Goal: Transaction & Acquisition: Purchase product/service

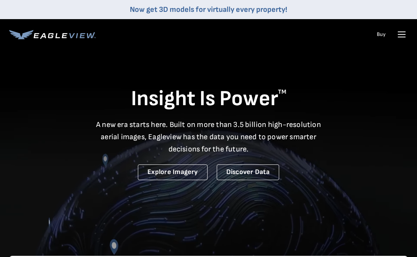
click at [406, 31] on icon at bounding box center [401, 34] width 12 height 12
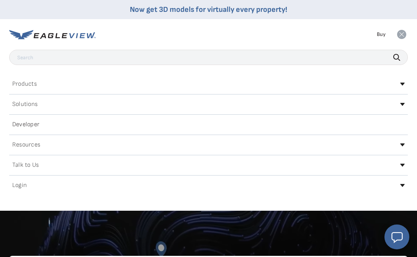
click at [94, 187] on div "Login" at bounding box center [208, 185] width 398 height 12
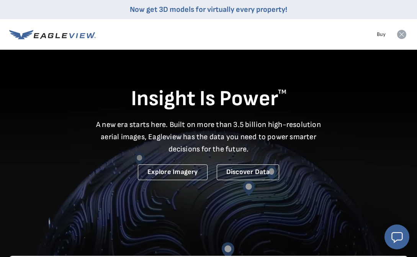
click at [402, 36] on icon at bounding box center [401, 34] width 9 height 9
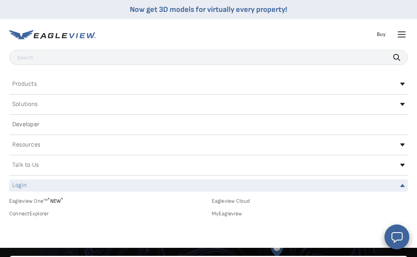
click at [174, 182] on div "Login" at bounding box center [208, 185] width 398 height 12
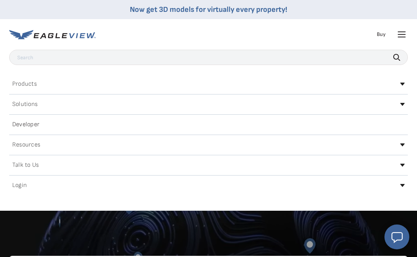
click at [174, 184] on div "Login" at bounding box center [208, 185] width 398 height 12
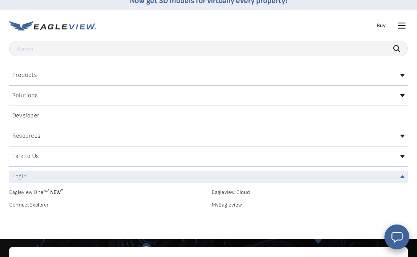
scroll to position [10, 0]
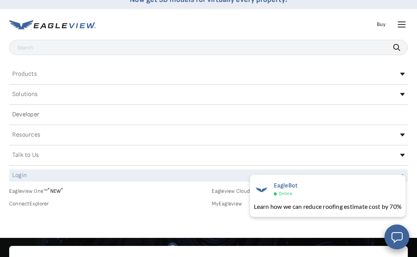
click at [220, 201] on link "MyEagleview" at bounding box center [310, 203] width 196 height 7
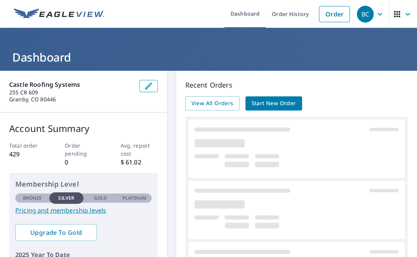
click at [165, 86] on div "Castle Roofing Systems [STREET_ADDRESS]" at bounding box center [83, 92] width 167 height 42
click at [178, 93] on div "Recent Orders View All Orders Start New Order" at bounding box center [296, 253] width 241 height 364
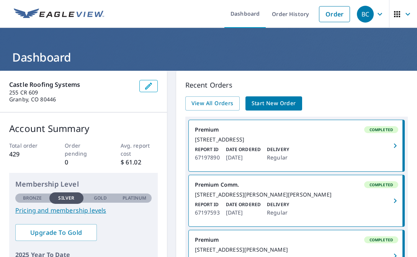
click at [171, 97] on div "Castle Roofing Systems [STREET_ADDRESS] Account Summary Total order 429 Order p…" at bounding box center [208, 238] width 417 height 334
click at [266, 105] on span "Start New Order" at bounding box center [273, 104] width 44 height 10
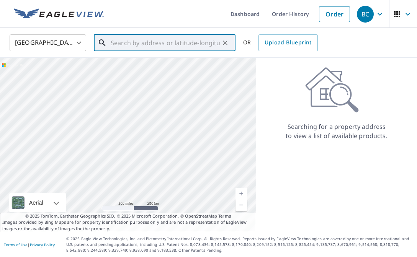
click at [132, 48] on input "text" at bounding box center [165, 42] width 109 height 21
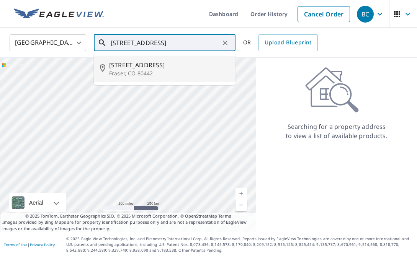
click at [127, 69] on span "[STREET_ADDRESS]" at bounding box center [169, 64] width 120 height 9
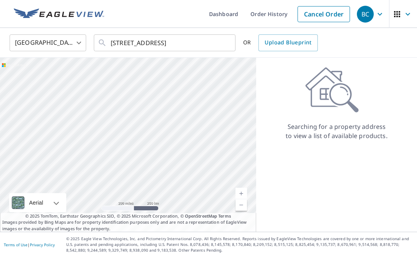
type input "[STREET_ADDRESS]"
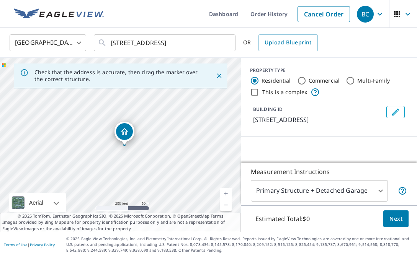
drag, startPoint x: 131, startPoint y: 130, endPoint x: 127, endPoint y: 132, distance: 4.1
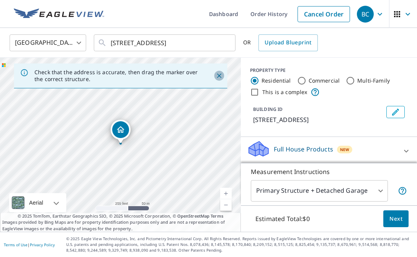
click at [219, 77] on icon "Close" at bounding box center [219, 76] width 8 height 8
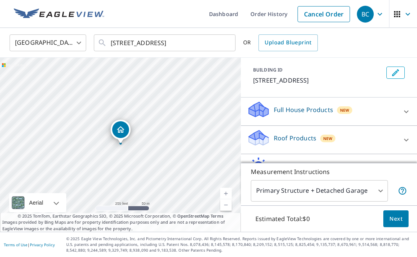
scroll to position [40, 0]
click at [314, 186] on body "BC BC Dashboard Order History Cancel Order [DEMOGRAPHIC_DATA][GEOGRAPHIC_DATA] …" at bounding box center [208, 128] width 417 height 257
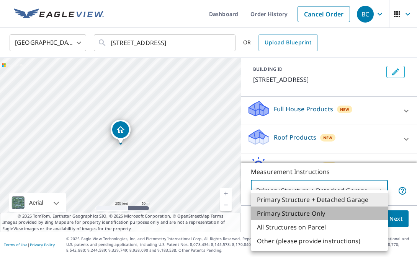
click at [298, 212] on li "Primary Structure Only" at bounding box center [319, 214] width 137 height 14
type input "2"
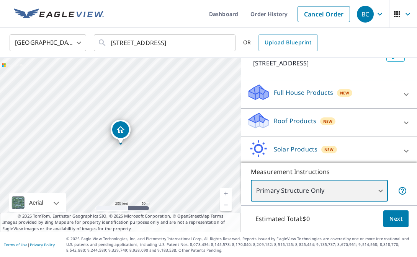
scroll to position [55, 0]
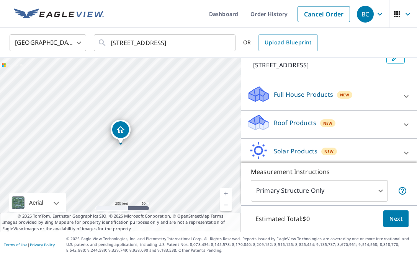
click at [282, 88] on div "Full House Products New" at bounding box center [322, 96] width 150 height 22
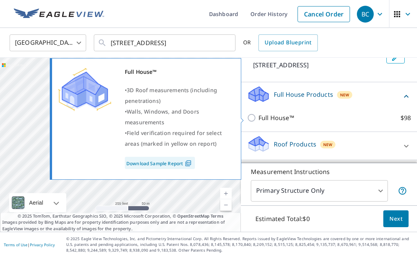
click at [266, 119] on p "Full House™" at bounding box center [276, 117] width 36 height 9
click at [258, 119] on input "Full House™ $98" at bounding box center [252, 117] width 11 height 9
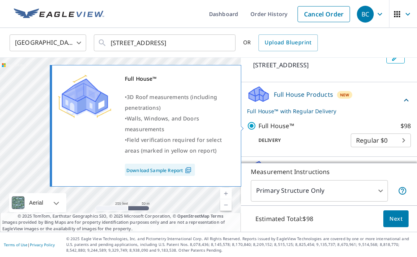
click at [257, 125] on input "Full House™ $98" at bounding box center [252, 125] width 11 height 9
checkbox input "false"
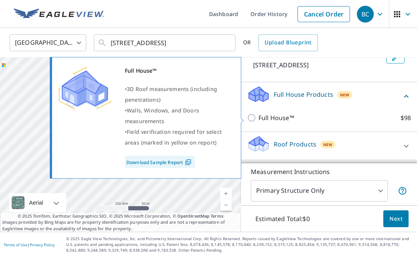
scroll to position [101, 0]
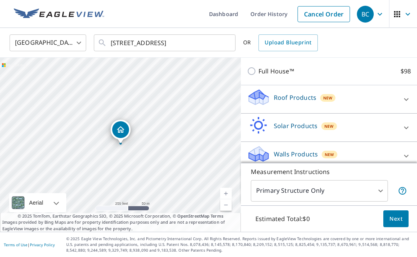
click at [310, 96] on p "Roof Products" at bounding box center [295, 97] width 42 height 9
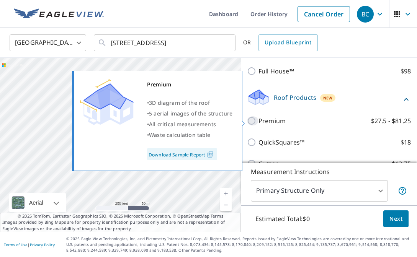
click at [252, 120] on input "Premium $27.5 - $81.25" at bounding box center [252, 120] width 11 height 9
checkbox input "true"
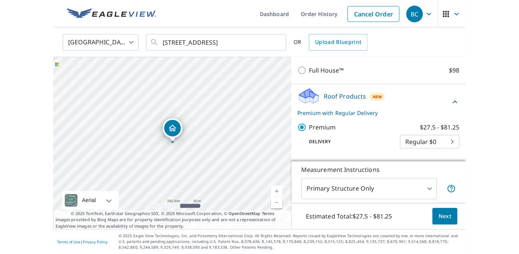
scroll to position [0, 0]
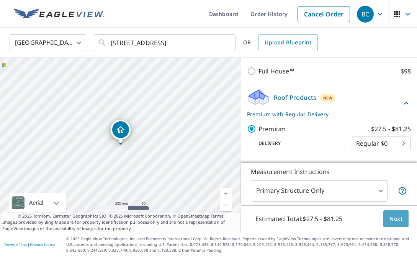
click at [398, 216] on span "Next" at bounding box center [395, 219] width 13 height 10
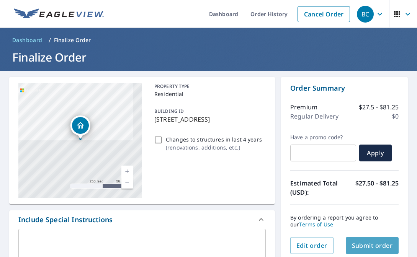
click at [362, 246] on span "Submit order" at bounding box center [372, 245] width 41 height 8
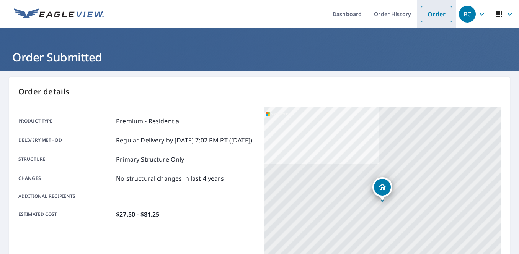
click at [416, 15] on link "Order" at bounding box center [436, 14] width 31 height 16
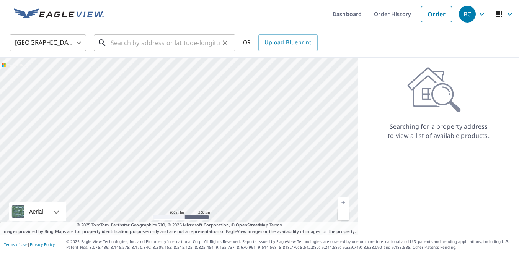
click at [143, 44] on input "text" at bounding box center [165, 42] width 109 height 21
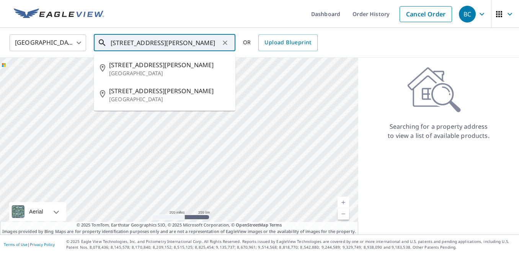
drag, startPoint x: 190, startPoint y: 48, endPoint x: 66, endPoint y: 40, distance: 123.8
click at [66, 40] on div "United States US ​ [STREET_ADDRESS][PERSON_NAME] ​ [STREET_ADDRESS][PERSON_NAME…" at bounding box center [257, 43] width 506 height 18
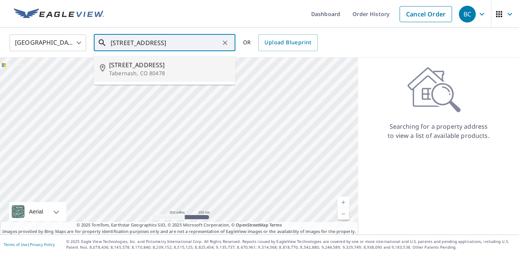
click at [121, 73] on p "Tabernash, CO 80478" at bounding box center [169, 74] width 120 height 8
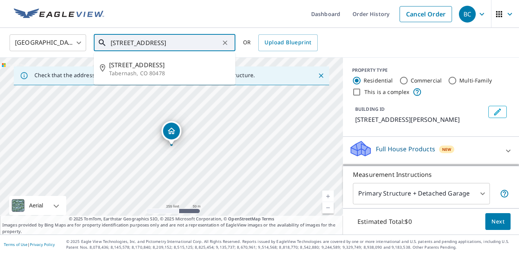
click at [118, 42] on input "[STREET_ADDRESS]" at bounding box center [165, 42] width 109 height 21
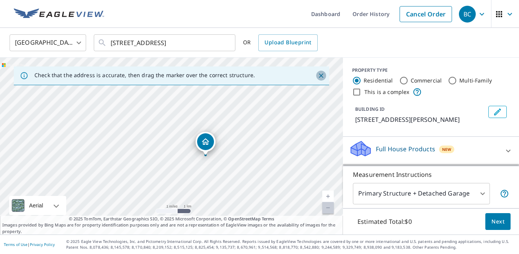
click at [322, 77] on icon "Close" at bounding box center [321, 75] width 5 height 5
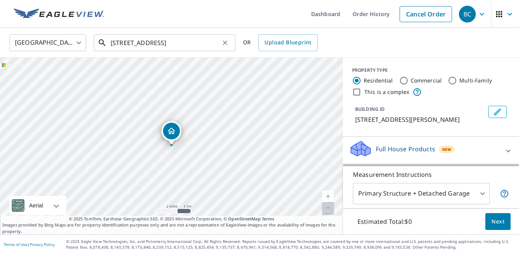
click at [162, 49] on input "[STREET_ADDRESS]" at bounding box center [165, 42] width 109 height 21
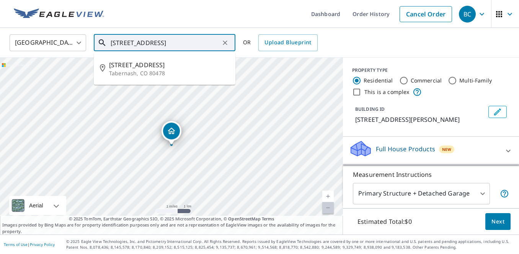
click at [162, 49] on input "[STREET_ADDRESS]" at bounding box center [165, 42] width 109 height 21
drag, startPoint x: 162, startPoint y: 49, endPoint x: 167, endPoint y: 42, distance: 7.7
click at [162, 49] on input "[STREET_ADDRESS]" at bounding box center [165, 42] width 109 height 21
click at [167, 42] on input "[STREET_ADDRESS]" at bounding box center [165, 42] width 109 height 21
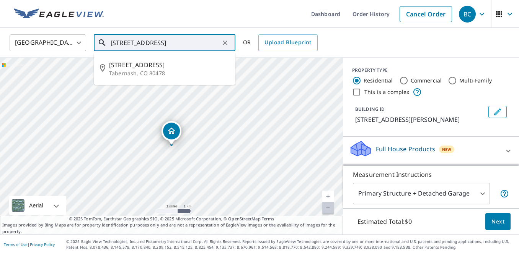
click at [168, 39] on input "[STREET_ADDRESS]" at bounding box center [165, 42] width 109 height 21
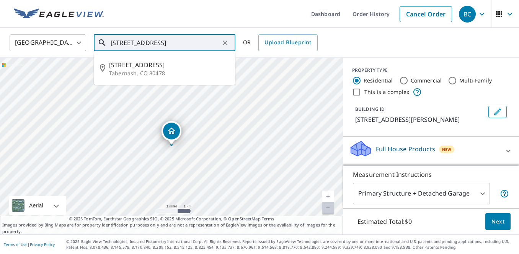
scroll to position [0, 0]
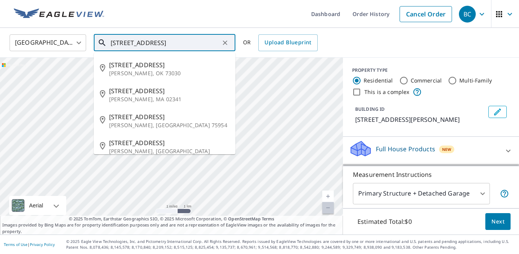
type input "[STREET_ADDRESS]"
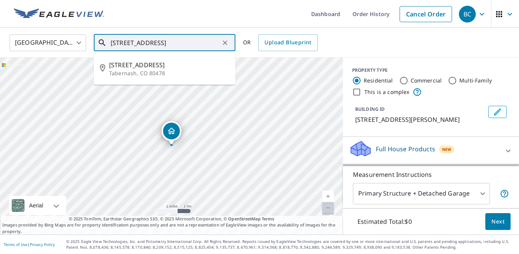
drag, startPoint x: 187, startPoint y: 42, endPoint x: 83, endPoint y: 38, distance: 103.4
click at [83, 38] on div "[GEOGRAPHIC_DATA] US ​ [STREET_ADDRESS] ​ [STREET_ADDRESS] OR Upload Blueprint" at bounding box center [257, 43] width 506 height 18
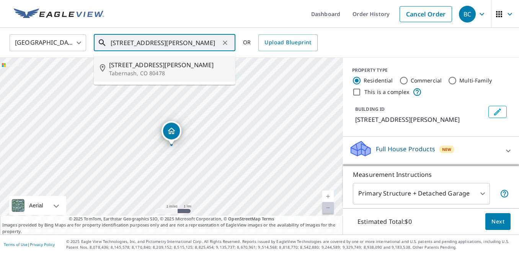
click at [140, 66] on span "[STREET_ADDRESS][PERSON_NAME]" at bounding box center [169, 64] width 120 height 9
type input "[STREET_ADDRESS][PERSON_NAME]"
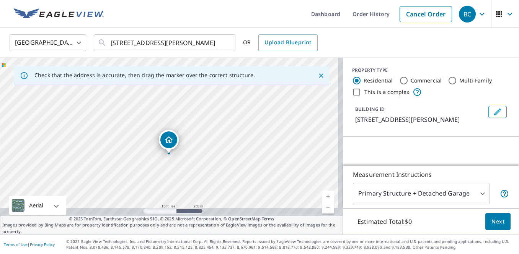
drag, startPoint x: 223, startPoint y: 181, endPoint x: 218, endPoint y: 148, distance: 33.2
click at [218, 148] on div "[STREET_ADDRESS][PERSON_NAME]" at bounding box center [171, 146] width 343 height 177
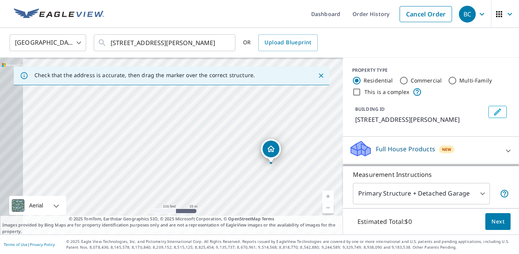
drag, startPoint x: 199, startPoint y: 167, endPoint x: 248, endPoint y: 170, distance: 49.1
click at [248, 170] on div "[STREET_ADDRESS][PERSON_NAME]" at bounding box center [171, 146] width 343 height 177
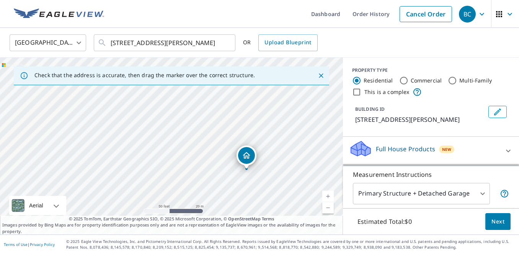
drag, startPoint x: 250, startPoint y: 152, endPoint x: 203, endPoint y: 147, distance: 47.7
click at [203, 147] on div "[STREET_ADDRESS][PERSON_NAME]" at bounding box center [171, 146] width 343 height 177
click at [327, 210] on link "Current Level 19, Zoom Out" at bounding box center [327, 207] width 11 height 11
drag, startPoint x: 243, startPoint y: 153, endPoint x: 222, endPoint y: 187, distance: 39.8
click at [222, 187] on div "[STREET_ADDRESS][PERSON_NAME]" at bounding box center [171, 146] width 343 height 177
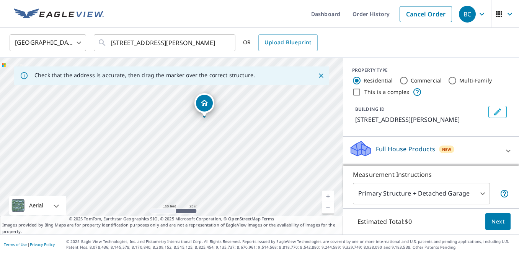
drag, startPoint x: 182, startPoint y: 180, endPoint x: 198, endPoint y: 106, distance: 75.9
drag, startPoint x: 245, startPoint y: 110, endPoint x: 240, endPoint y: 149, distance: 39.3
click at [240, 149] on div "[STREET_ADDRESS][PERSON_NAME]" at bounding box center [171, 146] width 343 height 177
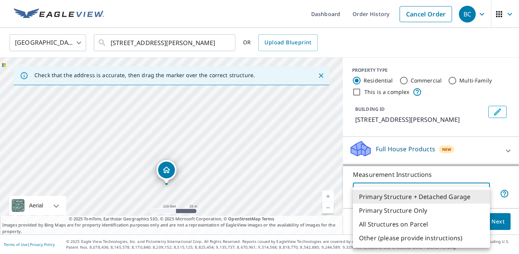
click at [389, 197] on body "BC BC Dashboard Order History Cancel Order [DEMOGRAPHIC_DATA][GEOGRAPHIC_DATA] …" at bounding box center [259, 127] width 519 height 254
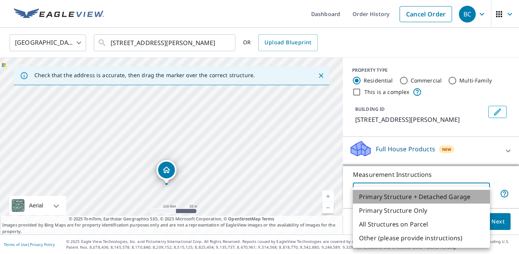
click at [410, 200] on li "Primary Structure + Detached Garage" at bounding box center [421, 197] width 137 height 14
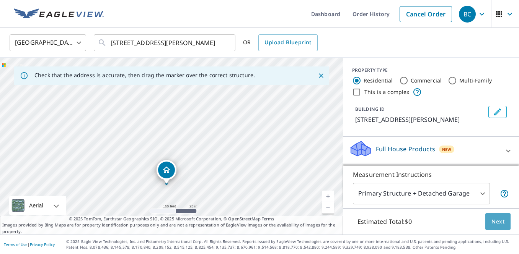
click at [416, 220] on span "Next" at bounding box center [497, 222] width 13 height 10
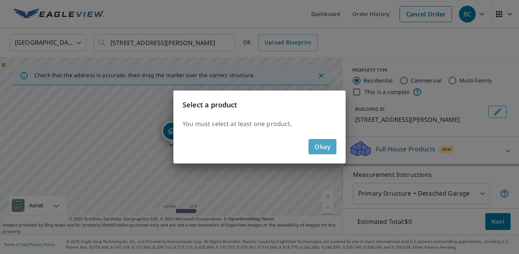
click at [322, 145] on span "Okay" at bounding box center [322, 147] width 16 height 11
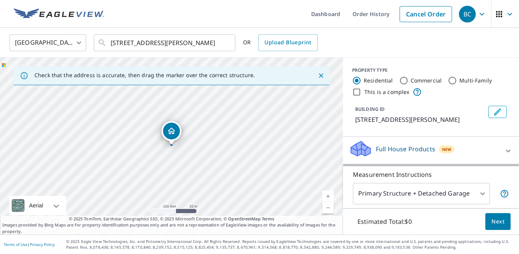
click at [391, 155] on div "Full House Products New" at bounding box center [424, 151] width 150 height 22
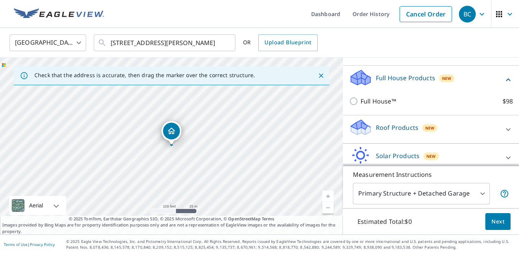
scroll to position [73, 0]
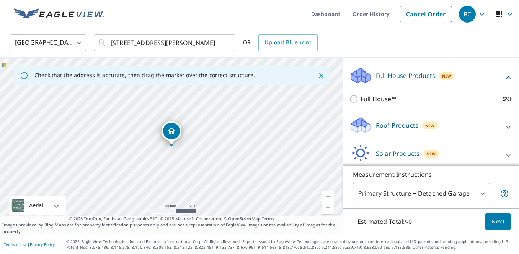
click at [384, 127] on p "Roof Products" at bounding box center [397, 125] width 42 height 9
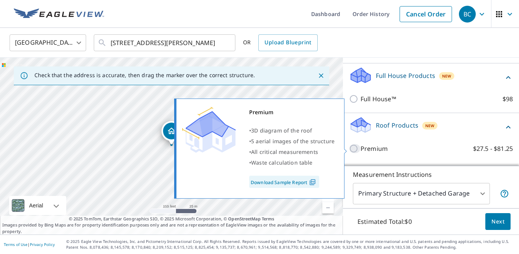
click at [358, 148] on input "Premium $27.5 - $81.25" at bounding box center [354, 148] width 11 height 9
checkbox input "true"
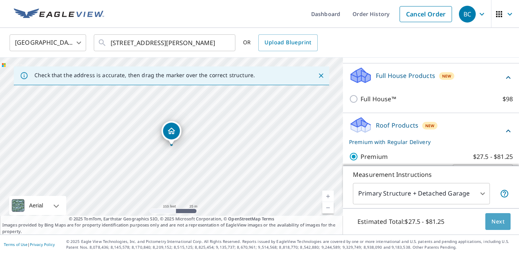
click at [416, 223] on span "Next" at bounding box center [497, 222] width 13 height 10
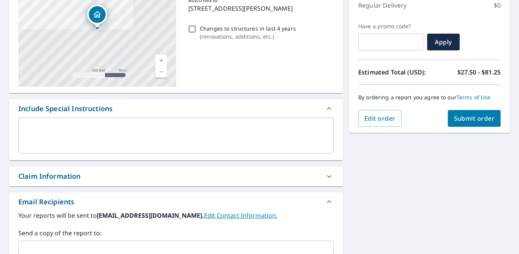
scroll to position [116, 0]
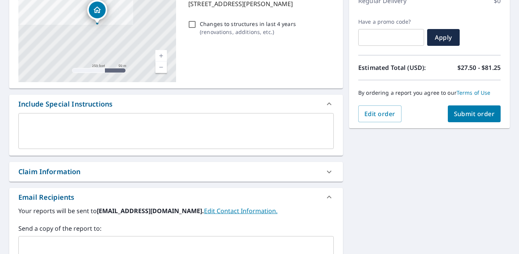
click at [153, 141] on textarea at bounding box center [176, 132] width 305 height 22
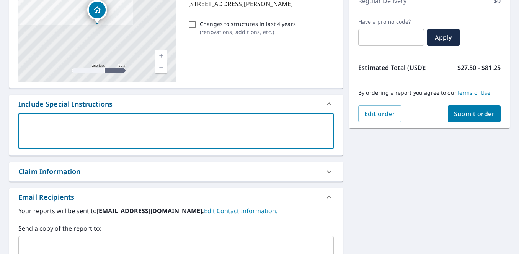
type textarea "p"
type textarea "x"
type textarea "pl"
type textarea "x"
type textarea "ple"
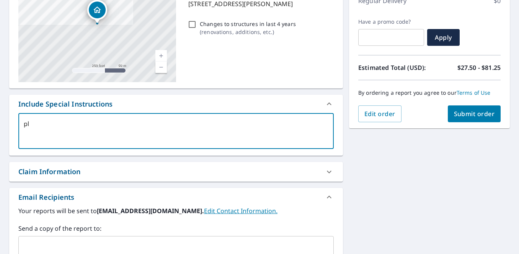
type textarea "x"
type textarea "plea"
type textarea "x"
type textarea "pleae"
type textarea "x"
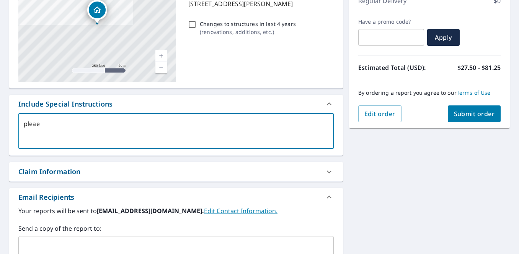
type textarea "pleaes"
type textarea "x"
type textarea "please"
type textarea "x"
type textarea "please b"
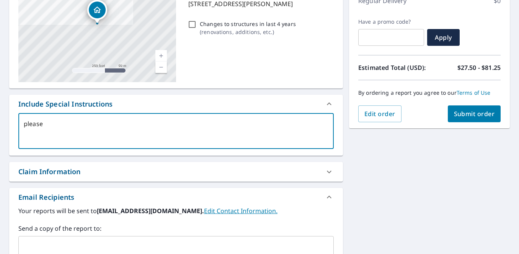
type textarea "x"
type textarea "please be"
type textarea "x"
type textarea "please be"
type textarea "x"
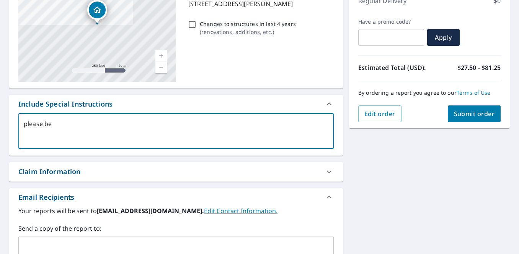
type textarea "please be s"
type textarea "x"
type textarea "please be su"
type textarea "x"
type textarea "please be sur"
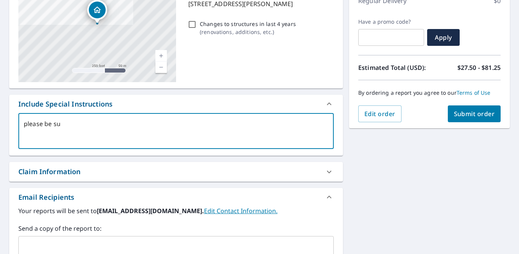
type textarea "x"
type textarea "please be sure"
type textarea "x"
type textarea "please be sure"
type textarea "x"
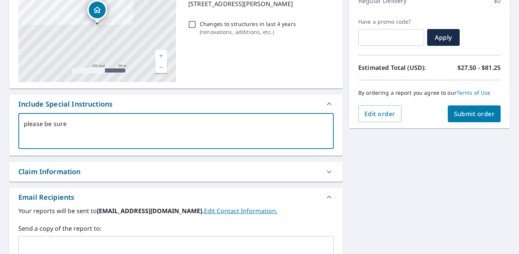
type textarea "please be sure t"
type textarea "x"
type textarea "please be sure to"
type textarea "x"
type textarea "please be sure to"
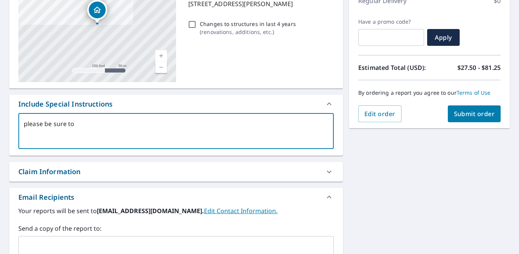
type textarea "x"
type textarea "please be sure to m"
type textarea "x"
type textarea "please be sure to me"
type textarea "x"
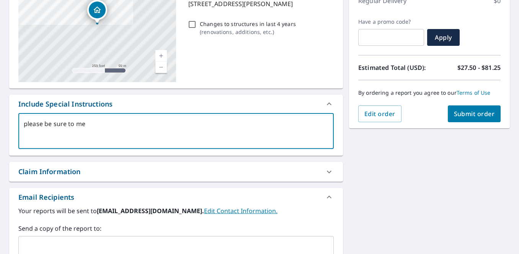
type textarea "please be sure to mea"
type textarea "x"
type textarea "please be sure to meas"
type textarea "x"
type textarea "please be sure to measu"
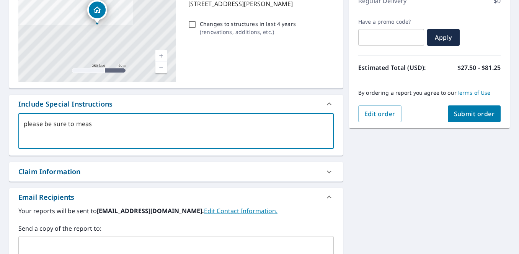
type textarea "x"
type textarea "please be sure to measur"
type textarea "x"
type textarea "please be sure to measure"
type textarea "x"
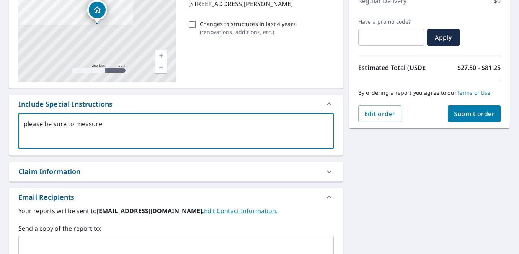
type textarea "please be sure to measure"
type textarea "x"
type textarea "please be sure to measure t"
type textarea "x"
type textarea "please be sure to measure th"
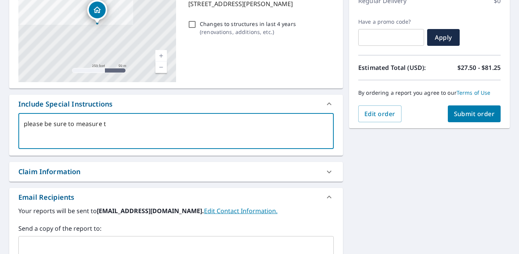
type textarea "x"
type textarea "please be sure to measure the"
type textarea "x"
type textarea "please be sure to measure the"
type textarea "x"
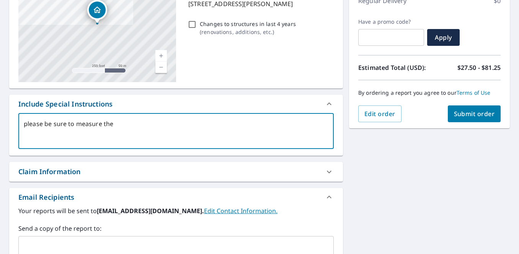
type textarea "please be sure to measure the g"
type textarea "x"
type textarea "please be sure to measure the ge"
type textarea "x"
type textarea "please be sure to measure the gen"
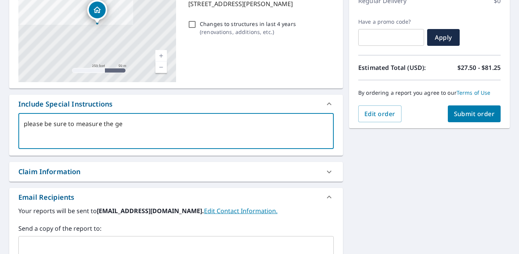
type textarea "x"
type textarea "please be sure to measure the gene"
type textarea "x"
type textarea "please be sure to measure the gener"
type textarea "x"
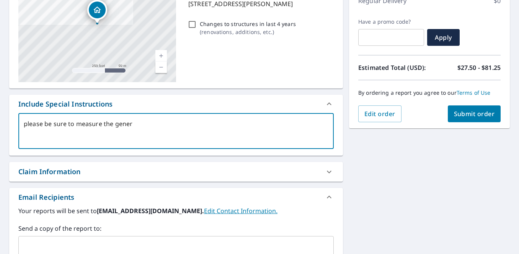
type textarea "please be sure to measure the genera"
type textarea "x"
type textarea "please be sure to measure the generat"
type textarea "x"
type textarea "please be sure to measure the generato"
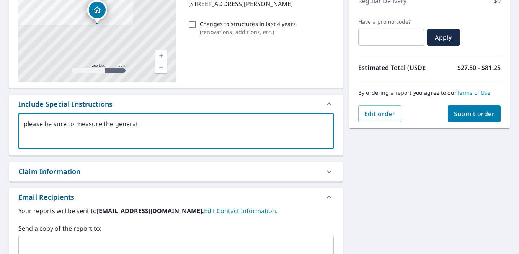
type textarea "x"
type textarea "please be sure to measure the generator"
type textarea "x"
type textarea "please be sure to measure the generator"
type textarea "x"
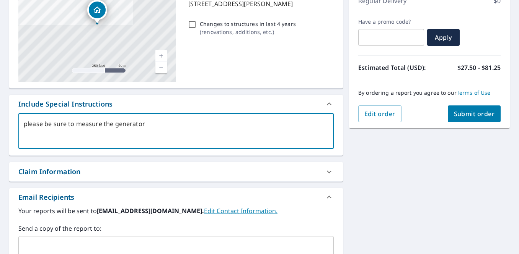
type textarea "please be sure to measure the generator o"
type textarea "x"
type textarea "please be sure to measure the generator ou"
type textarea "x"
type textarea "please be sure to measure the generator out"
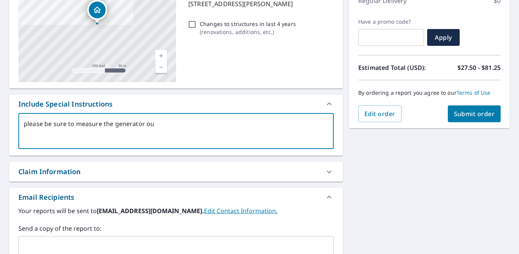
type textarea "x"
type textarea "please be sure to measure the generator outl"
type textarea "x"
type textarea "please be sure to measure the generator out"
type textarea "x"
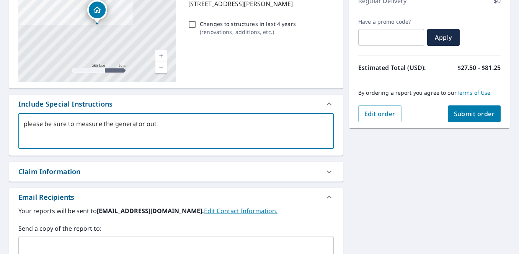
type textarea "please be sure to measure the generator outb"
type textarea "x"
type textarea "please be sure to measure the generator outbu"
type textarea "x"
type textarea "please be sure to measure the generator outbui"
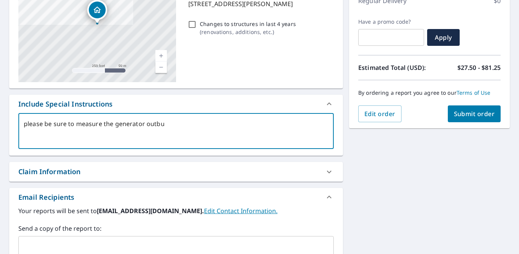
type textarea "x"
type textarea "please be sure to measure the generator outbuil"
type textarea "x"
type textarea "please be sure to measure the generator outbuild"
type textarea "x"
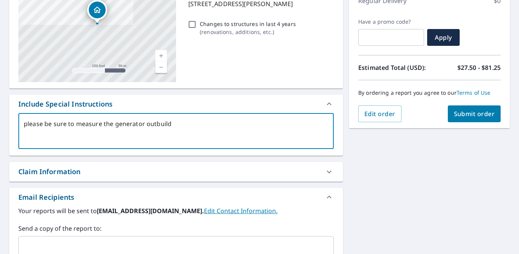
type textarea "please be sure to measure the generator outbuildi"
type textarea "x"
type textarea "please be sure to measure the generator outbuildin"
type textarea "x"
type textarea "please be sure to measure the generator outbuilding"
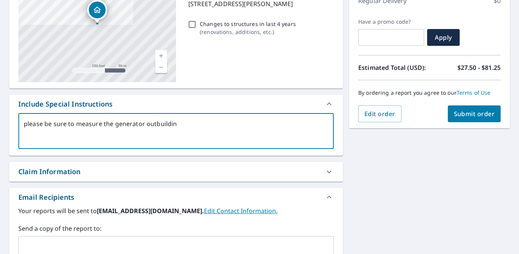
type textarea "x"
type textarea "please be sure to measure the generator outbuilding"
type textarea "x"
type textarea "please be sure to measure the generator outbuilding t"
type textarea "x"
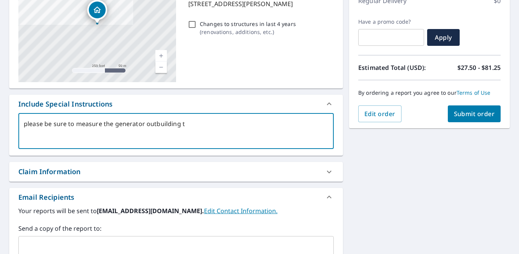
type textarea "please be sure to measure the generator outbuilding to"
type textarea "x"
type textarea "please be sure to measure the generator outbuilding to"
type textarea "x"
type textarea "please be sure to measure the generator outbuilding to t"
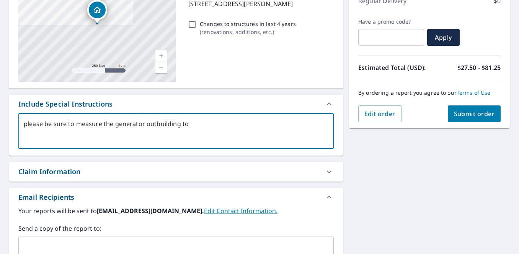
type textarea "x"
type textarea "please be sure to measure the generator outbuilding to th"
type textarea "x"
type textarea "please be sure to measure the generator outbuilding to the"
type textarea "x"
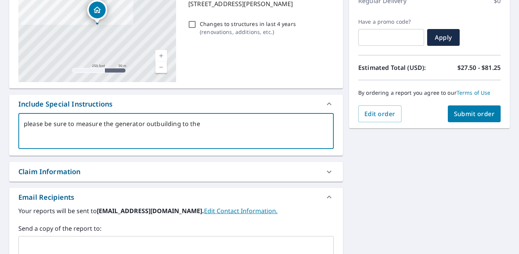
type textarea "please be sure to measure the generator outbuilding to the"
type textarea "x"
type textarea "please be sure to measure the generator outbuilding to the n"
type textarea "x"
type textarea "please be sure to measure the generator outbuilding to the no"
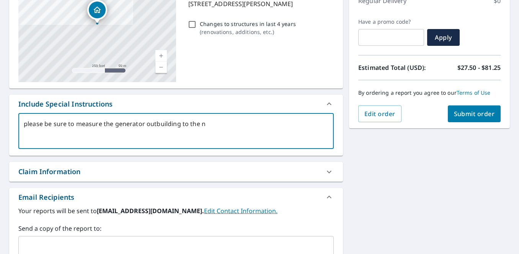
type textarea "x"
type textarea "please be sure to measure the generator outbuilding to the nor"
type textarea "x"
type textarea "please be sure to measure the generator outbuilding to the nort"
type textarea "x"
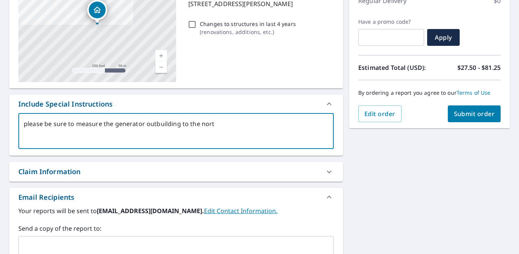
type textarea "please be sure to measure the generator outbuilding to the north"
type textarea "x"
type textarea "please be sure to measure the generator outbuilding to the north"
type textarea "x"
type textarea "please be sure to measure the generator outbuilding to the north o"
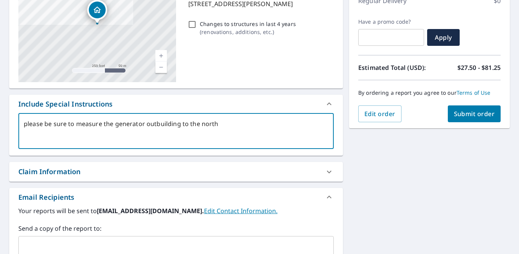
type textarea "x"
type textarea "please be sure to measure the generator outbuilding to the north of"
type textarea "x"
type textarea "please be sure to measure the generator outbuilding to the north of"
type textarea "x"
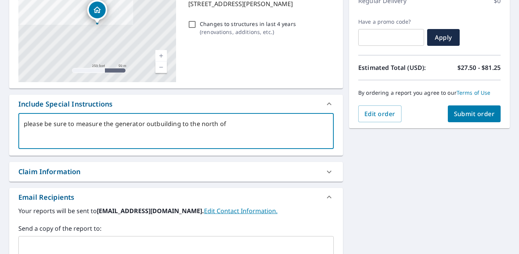
type textarea "please be sure to measure the generator outbuilding to the north of t"
type textarea "x"
type textarea "please be sure to measure the generator outbuilding to the north of th"
type textarea "x"
type textarea "please be sure to measure the generator outbuilding to the north of the"
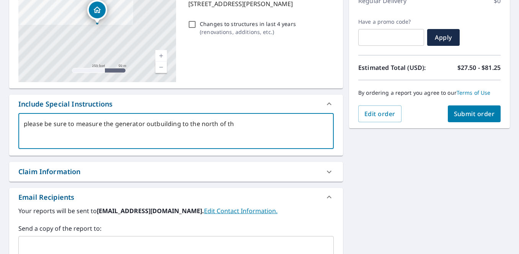
type textarea "x"
type textarea "please be sure to measure the generator outbuilding to the north of the"
type textarea "x"
type textarea "please be sure to measure the generator outbuilding to the north of the h"
type textarea "x"
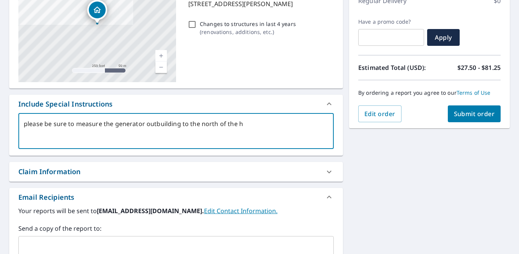
type textarea "please be sure to measure the generator outbuilding to the north of the ho"
type textarea "x"
type textarea "please be sure to measure the generator outbuilding to the north of the hou"
type textarea "x"
type textarea "please be sure to measure the generator outbuilding to the north of the hous"
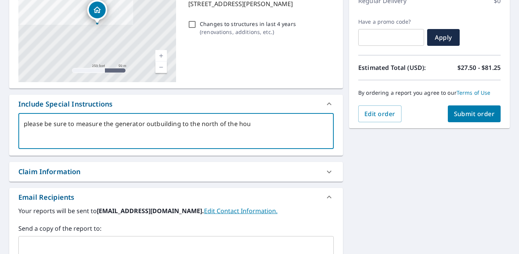
type textarea "x"
type textarea "please be sure to measure the generator outbuilding to the north of the house"
type textarea "x"
type textarea "please be sure to measure the generator outbuilding to the north of the house."
type textarea "x"
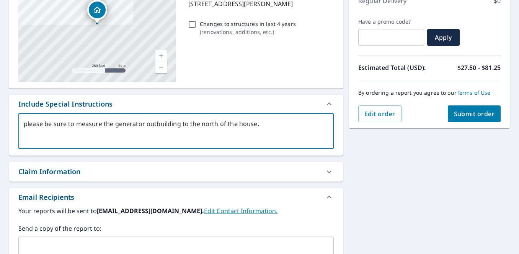
type textarea "please be sure to measure the generator outbuilding to the north of the house."
type textarea "x"
type textarea "please be sure to measure the generator outbuilding to the north of the house."
click at [416, 111] on span "Submit order" at bounding box center [474, 114] width 41 height 8
type textarea "x"
